Goal: Task Accomplishment & Management: Use online tool/utility

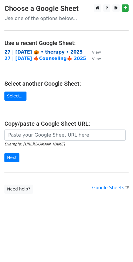
click at [32, 51] on strong "27 | [DATE] 🎃 • therapy • 2025" at bounding box center [43, 51] width 78 height 5
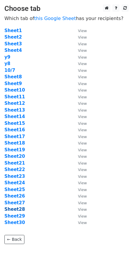
click at [17, 210] on strong "Sheet28" at bounding box center [14, 209] width 21 height 5
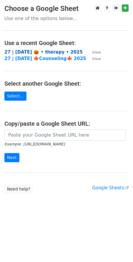
click at [35, 52] on strong "27 | oct 7 🎃 • therapy • 2025" at bounding box center [43, 51] width 78 height 5
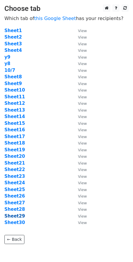
click at [17, 215] on strong "Sheet29" at bounding box center [14, 216] width 21 height 5
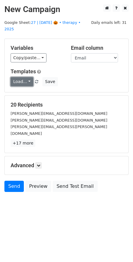
click at [26, 77] on link "Load..." at bounding box center [22, 81] width 23 height 9
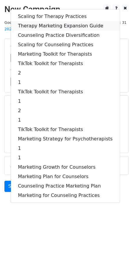
click at [50, 21] on link "Therapy Marketing Expansion Guide" at bounding box center [65, 25] width 109 height 9
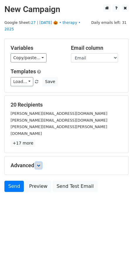
click at [42, 162] on link at bounding box center [38, 165] width 6 height 6
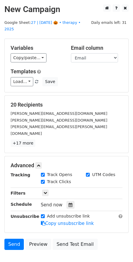
drag, startPoint x: 66, startPoint y: 189, endPoint x: 79, endPoint y: 189, distance: 13.0
click at [69, 203] on icon at bounding box center [71, 205] width 4 height 4
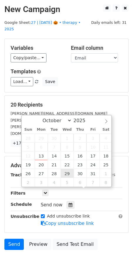
type input "2025-10-29 12:00"
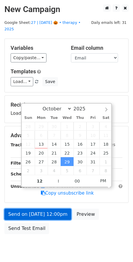
click at [51, 209] on link "Send on Oct 29 at 12:00pm" at bounding box center [37, 214] width 67 height 11
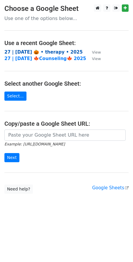
click at [29, 51] on strong "27 | oct 7 🎃 • therapy • 2025" at bounding box center [43, 51] width 78 height 5
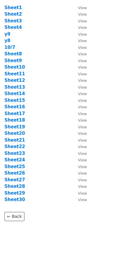
scroll to position [29, 0]
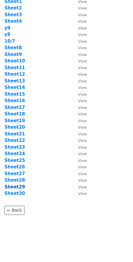
click at [17, 188] on strong "Sheet29" at bounding box center [14, 186] width 21 height 5
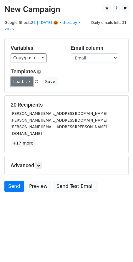
click at [19, 77] on link "Load..." at bounding box center [22, 81] width 23 height 9
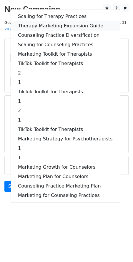
click at [44, 21] on link "Therapy Marketing Expansion Guide" at bounding box center [65, 25] width 109 height 9
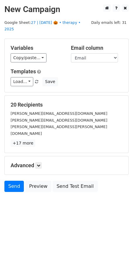
click at [38, 156] on div "Advanced Tracking Track Opens UTM Codes Track Clicks Filters Only include sprea…" at bounding box center [67, 165] width 124 height 18
click at [40, 164] on icon at bounding box center [39, 166] width 4 height 4
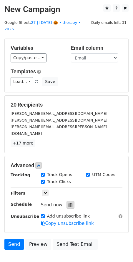
click at [69, 203] on icon at bounding box center [71, 205] width 4 height 4
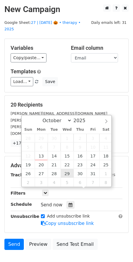
type input "2025-10-29 12:00"
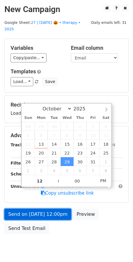
click at [52, 209] on link "Send on Oct 29 at 12:00pm" at bounding box center [37, 214] width 67 height 11
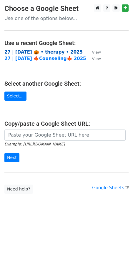
click at [32, 54] on strong "27 | [DATE] 🎃 • therapy • 2025" at bounding box center [43, 51] width 78 height 5
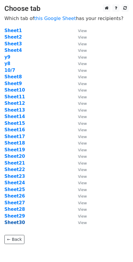
click at [18, 222] on strong "Sheet30" at bounding box center [14, 222] width 21 height 5
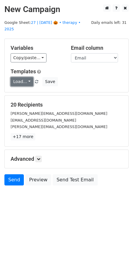
click at [12, 77] on link "Load..." at bounding box center [22, 81] width 23 height 9
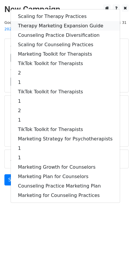
click at [53, 21] on link "Therapy Marketing Expansion Guide" at bounding box center [65, 25] width 109 height 9
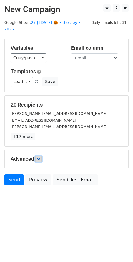
click at [40, 157] on icon at bounding box center [39, 159] width 4 height 4
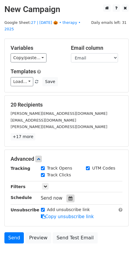
click at [69, 196] on icon at bounding box center [71, 198] width 4 height 4
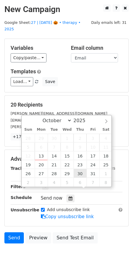
type input "2025-10-30 12:00"
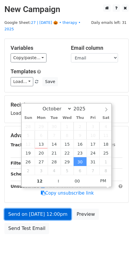
click at [46, 209] on link "Send on Oct 30 at 12:00pm" at bounding box center [37, 214] width 67 height 11
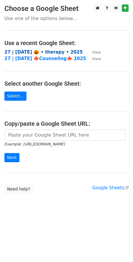
click at [49, 53] on strong "27 | [DATE] 🎃 • therapy • 2025" at bounding box center [43, 51] width 78 height 5
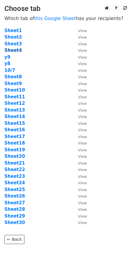
click at [13, 50] on strong "Sheet4" at bounding box center [12, 50] width 17 height 5
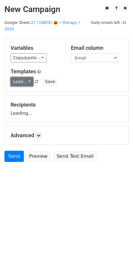
click at [21, 77] on link "Load..." at bounding box center [22, 81] width 23 height 9
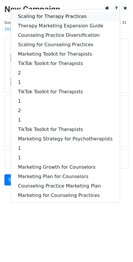
click at [45, 12] on link "Scaling for Therapy Practices" at bounding box center [65, 16] width 109 height 9
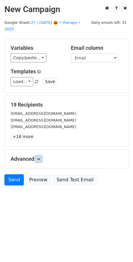
click at [38, 156] on link at bounding box center [38, 159] width 6 height 6
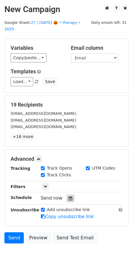
click at [69, 196] on icon at bounding box center [71, 198] width 4 height 4
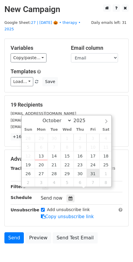
type input "2025-10-31 12:00"
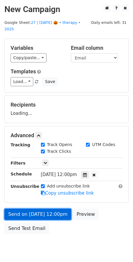
click at [49, 209] on link "Send on Oct 31 at 12:00pm" at bounding box center [37, 214] width 67 height 11
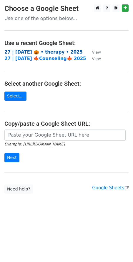
click at [34, 54] on strong "27 | [DATE] 🎃 • therapy • 2025" at bounding box center [43, 51] width 78 height 5
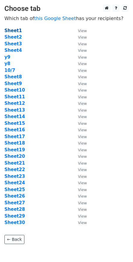
click at [17, 31] on strong "Sheet1" at bounding box center [12, 30] width 17 height 5
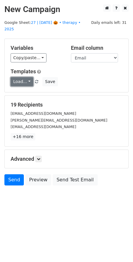
click at [27, 77] on link "Load..." at bounding box center [22, 81] width 23 height 9
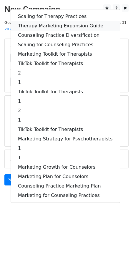
click at [43, 21] on link "Therapy Marketing Expansion Guide" at bounding box center [65, 25] width 109 height 9
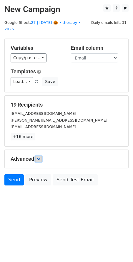
click at [40, 157] on icon at bounding box center [39, 159] width 4 height 4
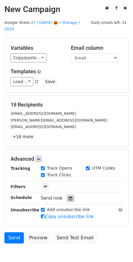
click at [70, 195] on div at bounding box center [71, 199] width 8 height 8
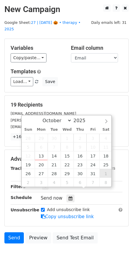
type input "2025-11-01 12:00"
select select "10"
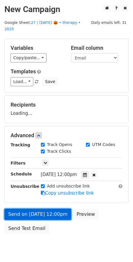
click at [50, 209] on link "Send on Nov 1 at 12:00pm" at bounding box center [37, 214] width 67 height 11
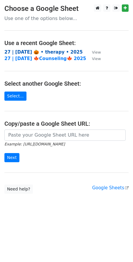
click at [44, 52] on strong "27 | oct 7 🎃 • therapy • 2025" at bounding box center [43, 51] width 78 height 5
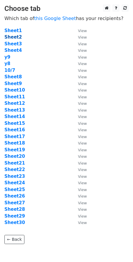
click at [13, 38] on strong "Sheet2" at bounding box center [12, 36] width 17 height 5
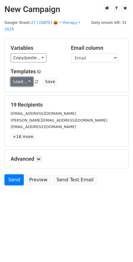
click at [23, 77] on link "Load..." at bounding box center [22, 81] width 23 height 9
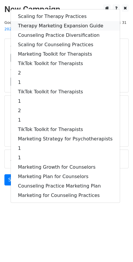
click at [35, 21] on link "Therapy Marketing Expansion Guide" at bounding box center [65, 25] width 109 height 9
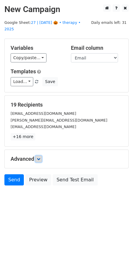
click at [39, 157] on icon at bounding box center [39, 159] width 4 height 4
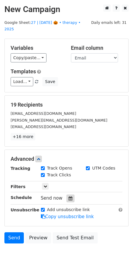
click at [69, 196] on icon at bounding box center [71, 198] width 4 height 4
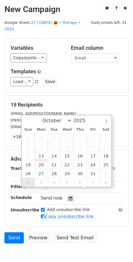
type input "2025-11-02 12:00"
select select "10"
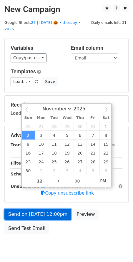
click at [29, 209] on link "Send on Nov 2 at 12:00pm" at bounding box center [37, 214] width 67 height 11
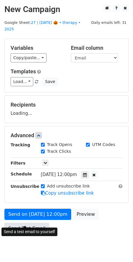
click at [11, 223] on link "Send Test Email" at bounding box center [26, 228] width 45 height 11
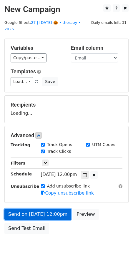
click at [21, 209] on link "Send on Nov 2 at 12:00pm" at bounding box center [37, 214] width 67 height 11
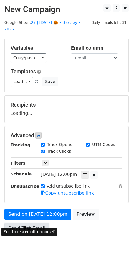
click at [21, 223] on link "Send Test Email" at bounding box center [26, 228] width 45 height 11
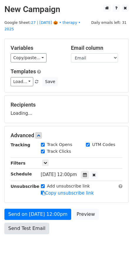
click at [21, 223] on link "Send Test Email" at bounding box center [26, 228] width 45 height 11
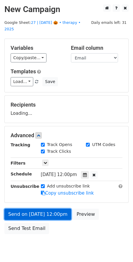
click at [26, 209] on link "Send on Nov 2 at 12:00pm" at bounding box center [37, 214] width 67 height 11
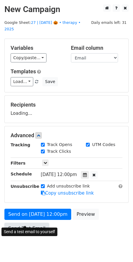
click at [26, 223] on link "Send Test Email" at bounding box center [26, 228] width 45 height 11
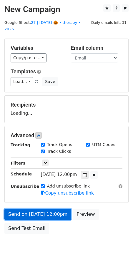
click at [32, 209] on link "Send on Nov 2 at 12:00pm" at bounding box center [37, 214] width 67 height 11
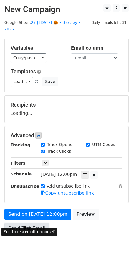
click at [34, 223] on link "Send Test Email" at bounding box center [26, 228] width 45 height 11
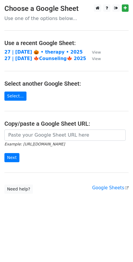
click at [44, 49] on td "27 | [DATE] 🎃 • therapy • 2025" at bounding box center [45, 52] width 82 height 7
click at [40, 52] on strong "27 | oct 7 🎃 • therapy • 2025" at bounding box center [43, 51] width 78 height 5
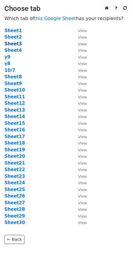
click at [16, 45] on strong "Sheet3" at bounding box center [12, 43] width 17 height 5
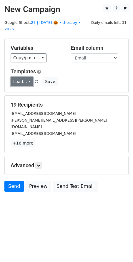
click at [27, 77] on link "Load..." at bounding box center [22, 81] width 23 height 9
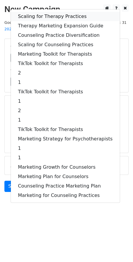
click at [46, 12] on link "Scaling for Therapy Practices" at bounding box center [65, 16] width 109 height 9
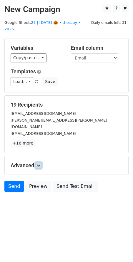
click at [37, 162] on link at bounding box center [38, 165] width 6 height 6
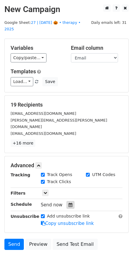
click at [70, 201] on div at bounding box center [71, 205] width 8 height 8
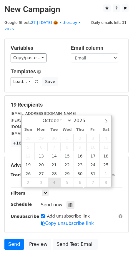
type input "[DATE] 12:00"
select select "10"
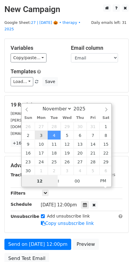
type input "[DATE] 12:00"
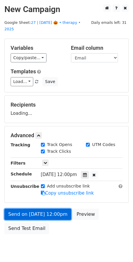
click at [48, 210] on link "Send on [DATE] 12:00pm" at bounding box center [37, 214] width 67 height 11
